Goal: Find specific page/section

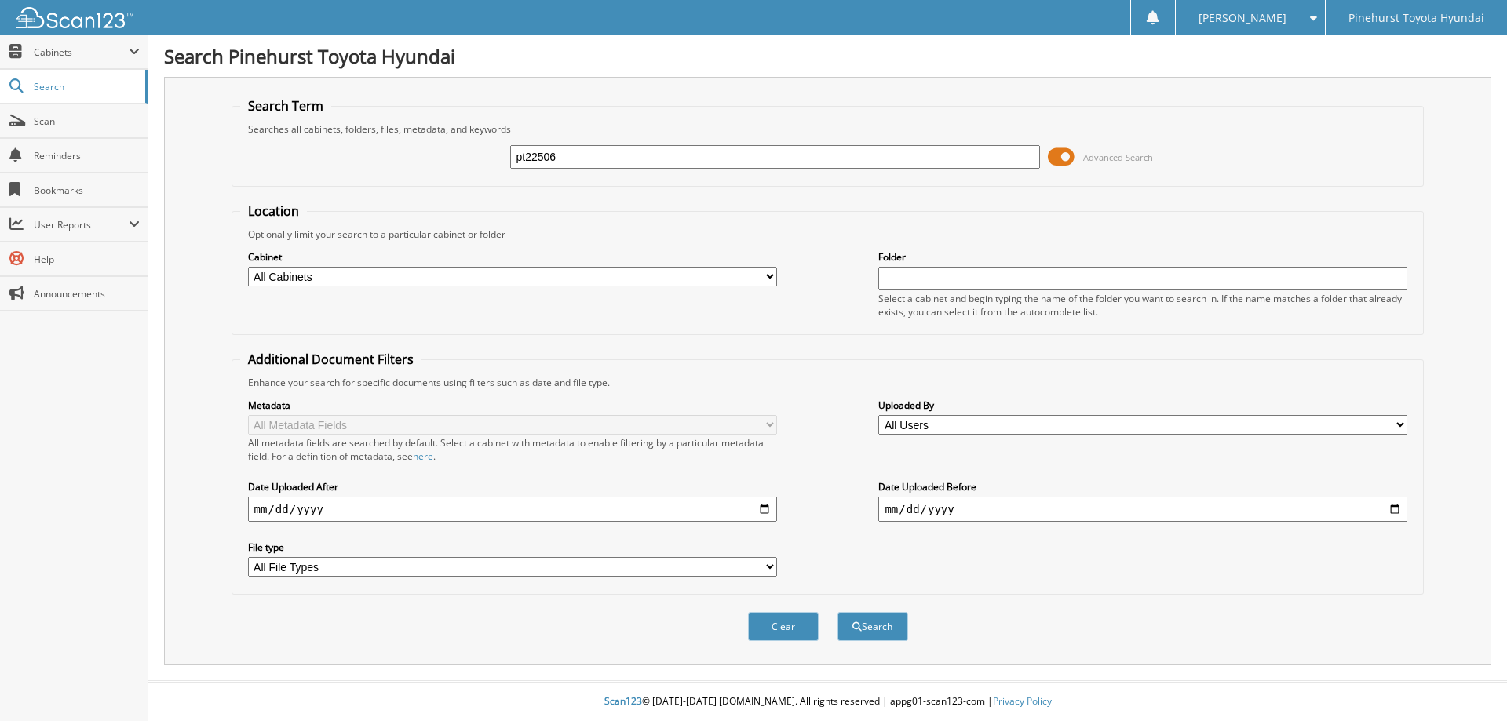
type input "pt22506"
click at [838, 612] on button "Search" at bounding box center [873, 626] width 71 height 29
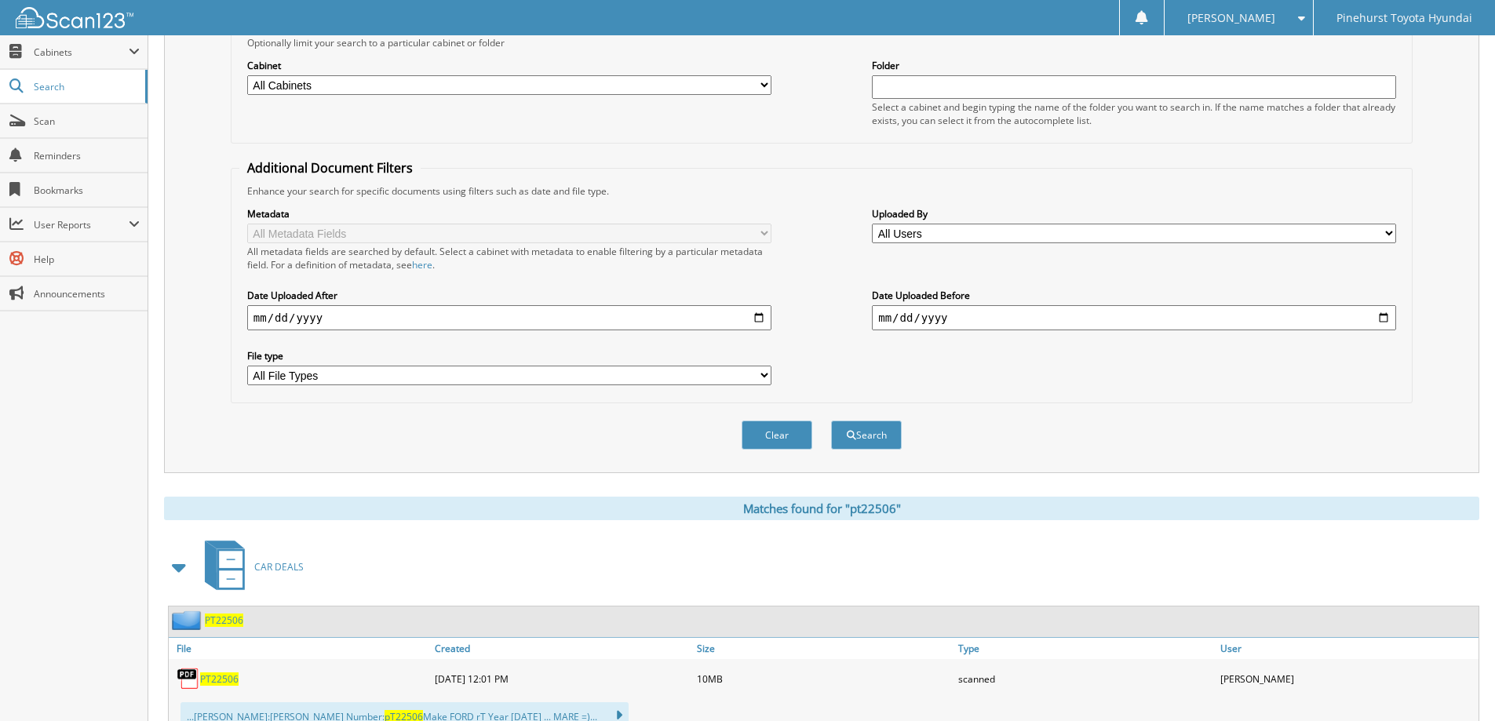
scroll to position [252, 0]
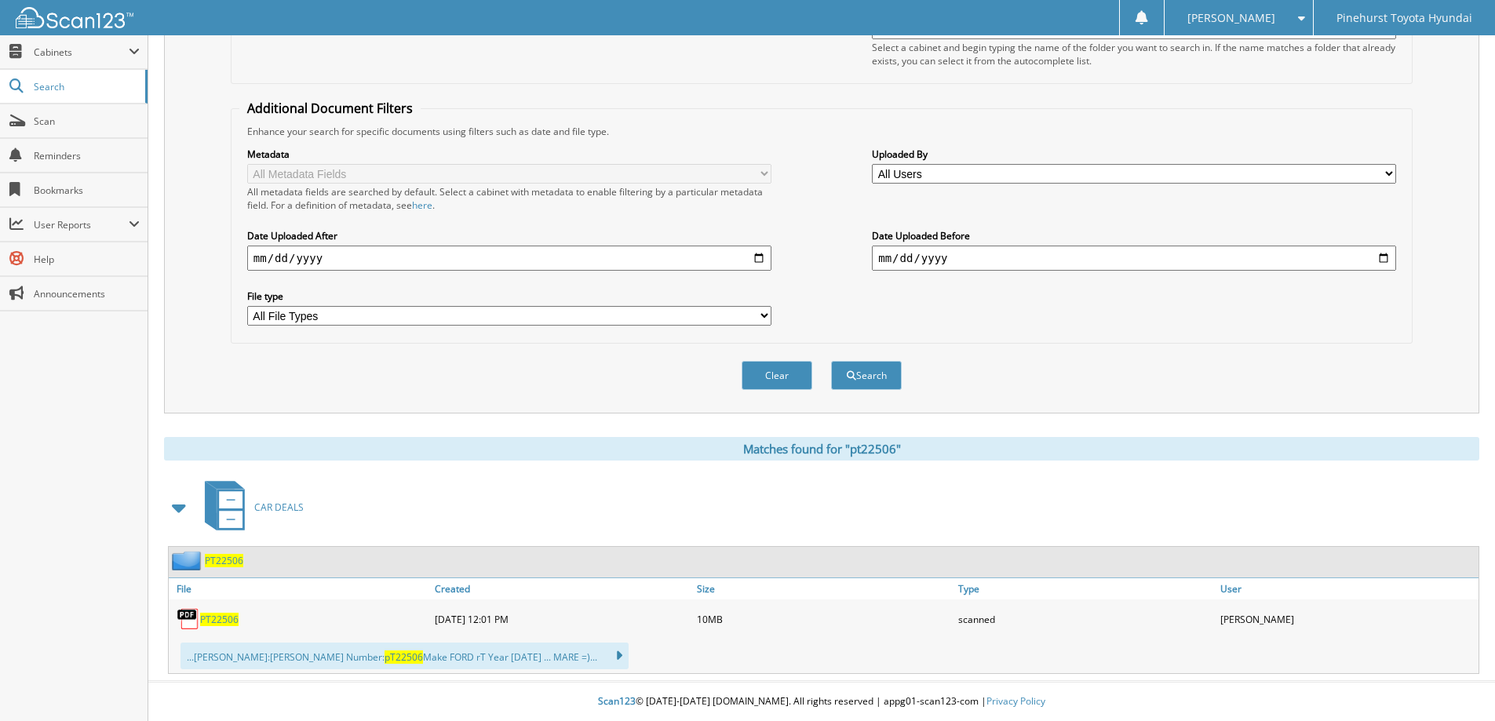
click at [211, 621] on span "PT22506" at bounding box center [219, 619] width 38 height 13
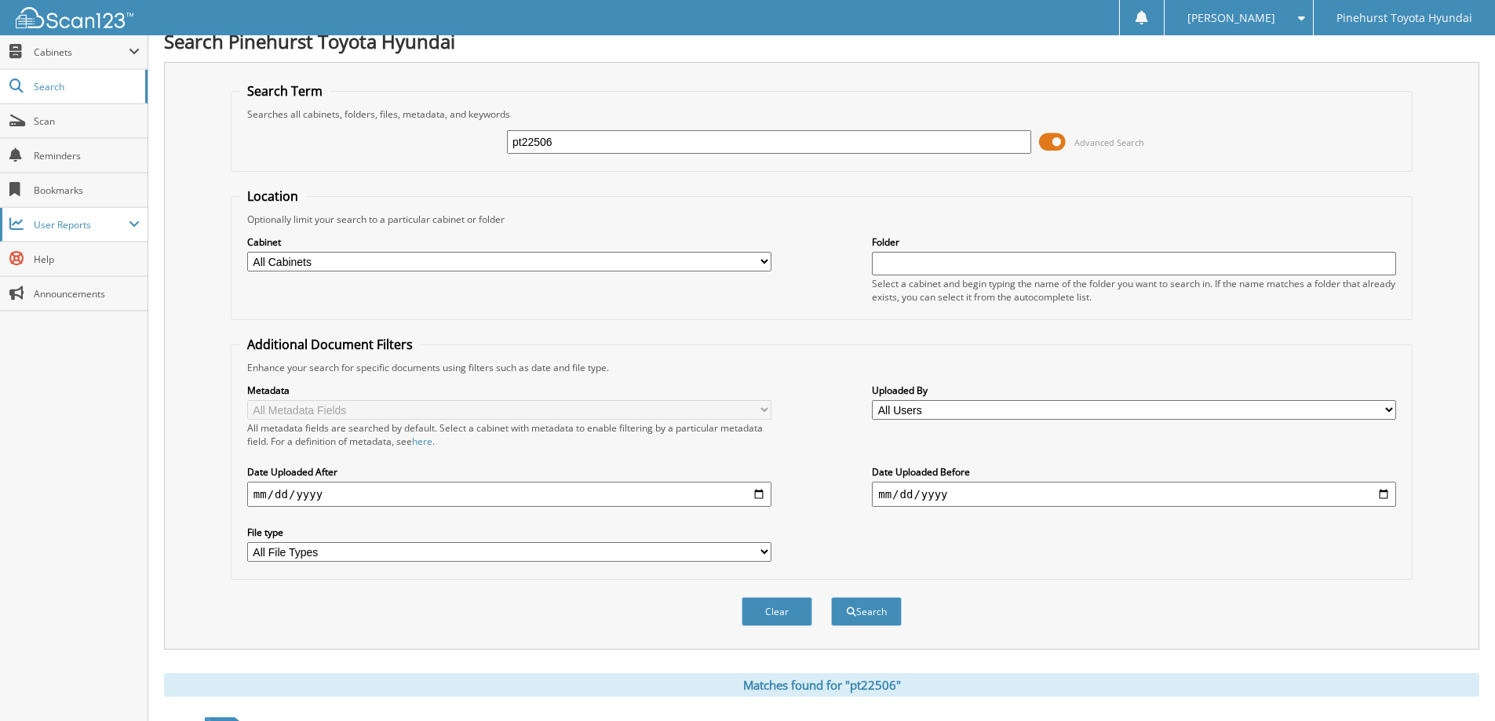
scroll to position [0, 0]
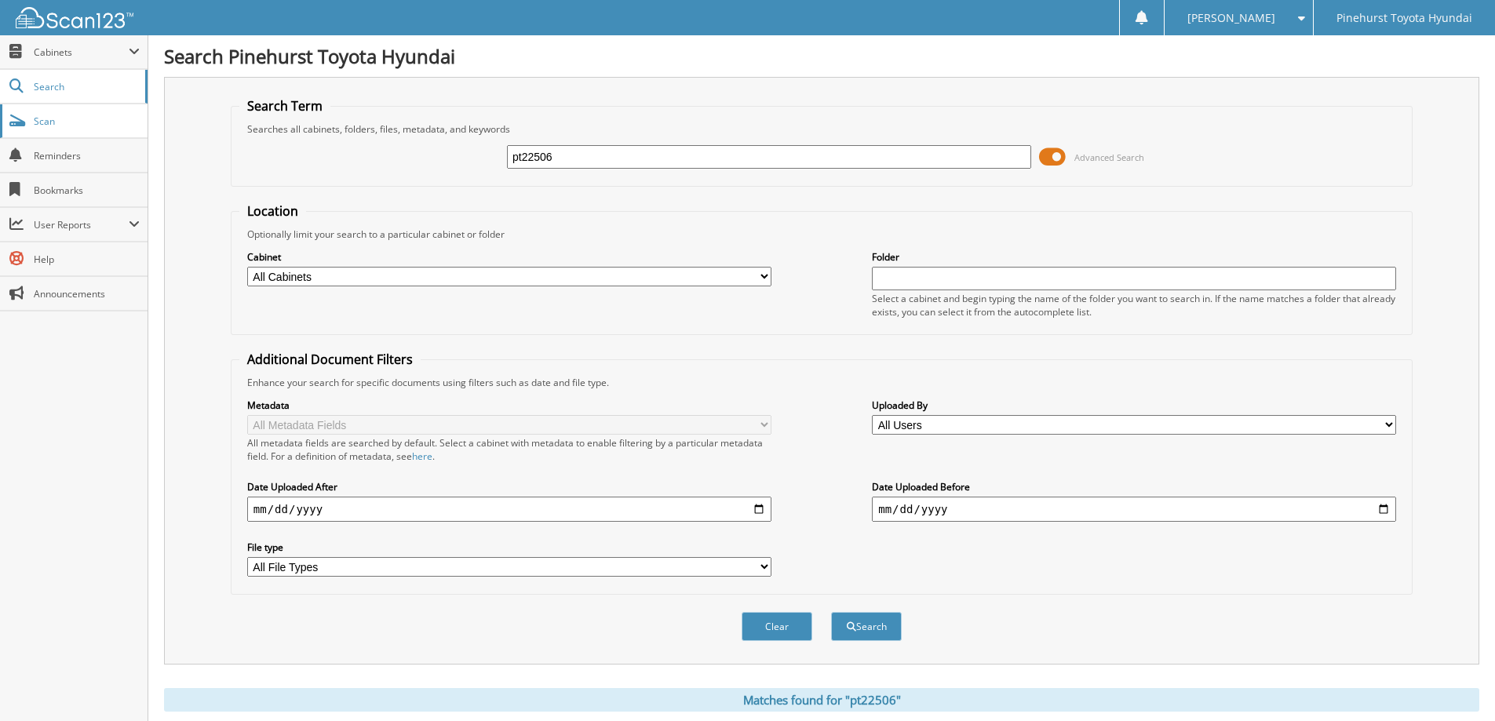
click at [44, 120] on span "Scan" at bounding box center [87, 121] width 106 height 13
